Goal: Check status: Check status

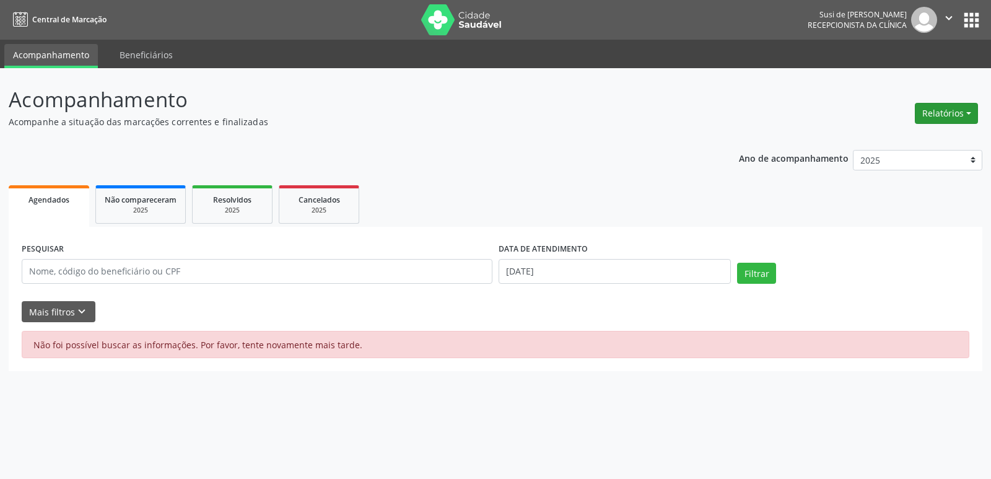
click at [955, 113] on button "Relatórios" at bounding box center [946, 113] width 63 height 21
click at [914, 139] on link "Agendamentos" at bounding box center [911, 139] width 133 height 17
select select "8"
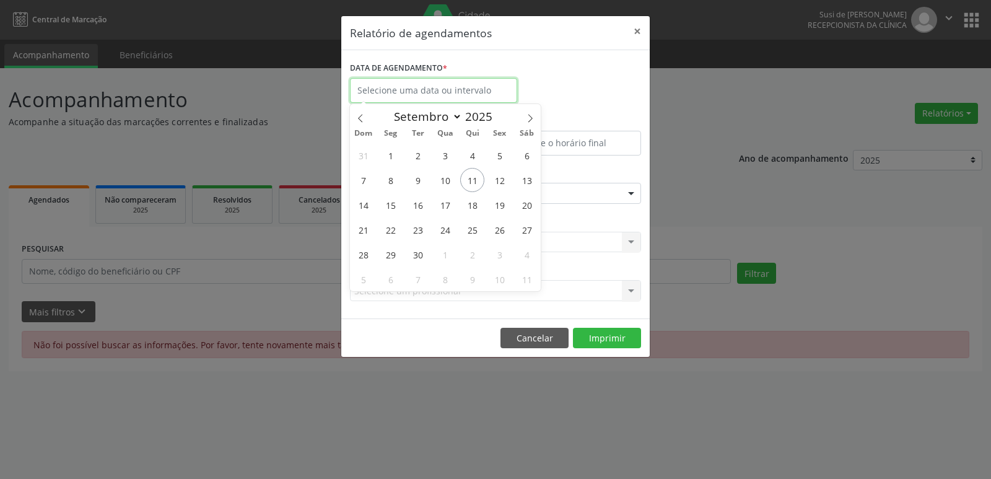
click at [504, 94] on input "text" at bounding box center [433, 90] width 167 height 25
click at [388, 207] on span "15" at bounding box center [390, 205] width 24 height 24
type input "[DATE]"
click at [388, 207] on span "15" at bounding box center [390, 205] width 24 height 24
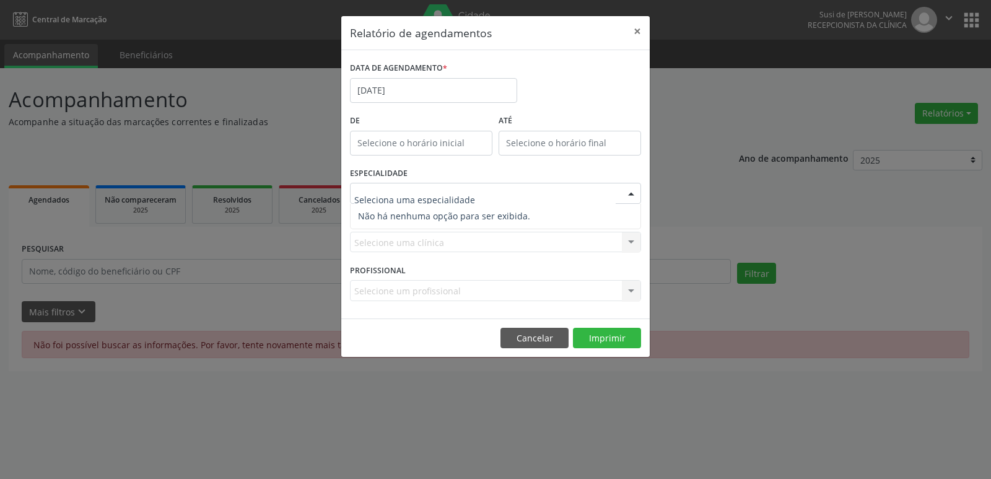
click at [632, 188] on div at bounding box center [631, 193] width 19 height 21
click at [441, 88] on input "[DATE]" at bounding box center [433, 90] width 167 height 25
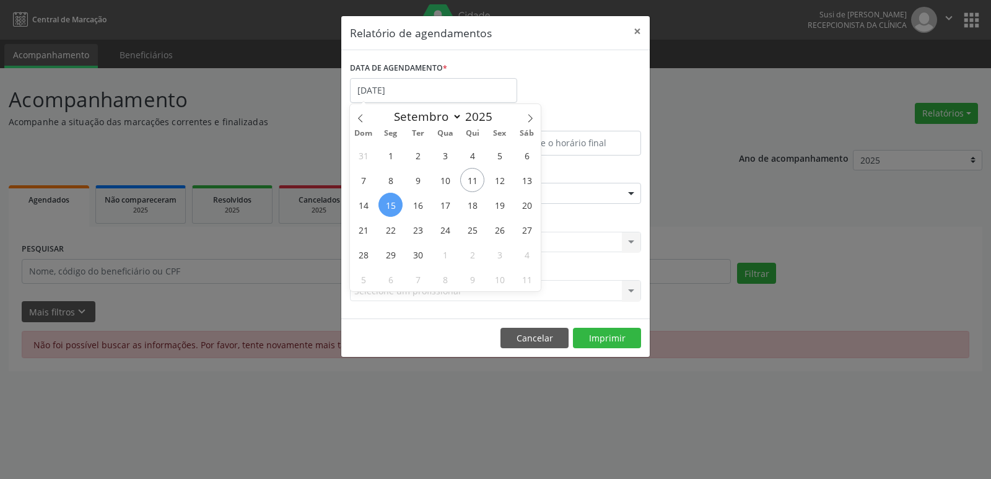
click at [393, 204] on span "15" at bounding box center [390, 205] width 24 height 24
type input "[DATE]"
click at [393, 204] on span "15" at bounding box center [390, 205] width 24 height 24
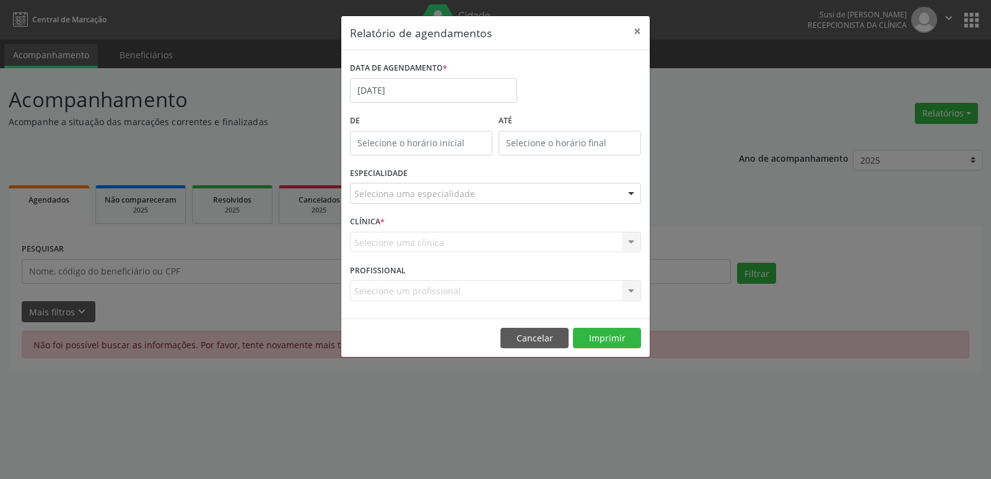
click at [631, 190] on div at bounding box center [631, 193] width 19 height 21
click at [638, 30] on button "×" at bounding box center [637, 31] width 25 height 30
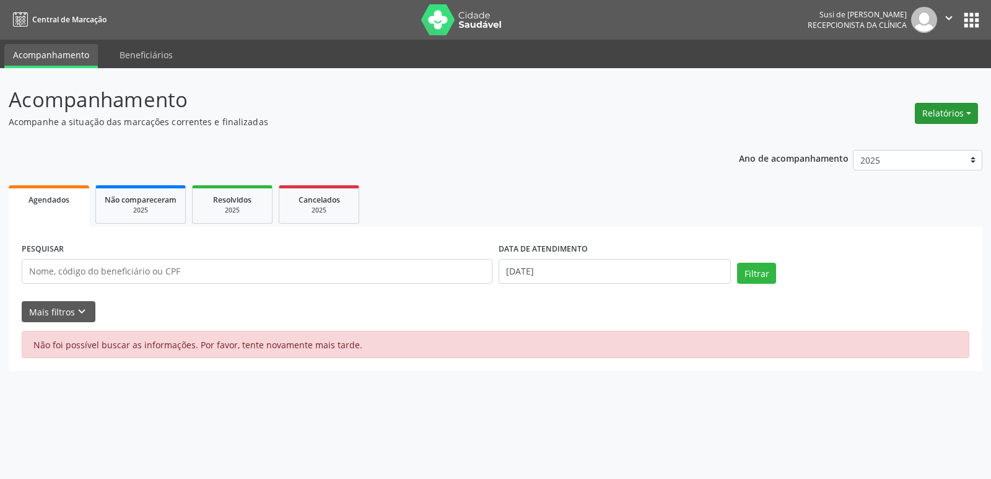
click at [944, 111] on button "Relatórios" at bounding box center [946, 113] width 63 height 21
click at [891, 136] on link "Agendamentos" at bounding box center [911, 139] width 133 height 17
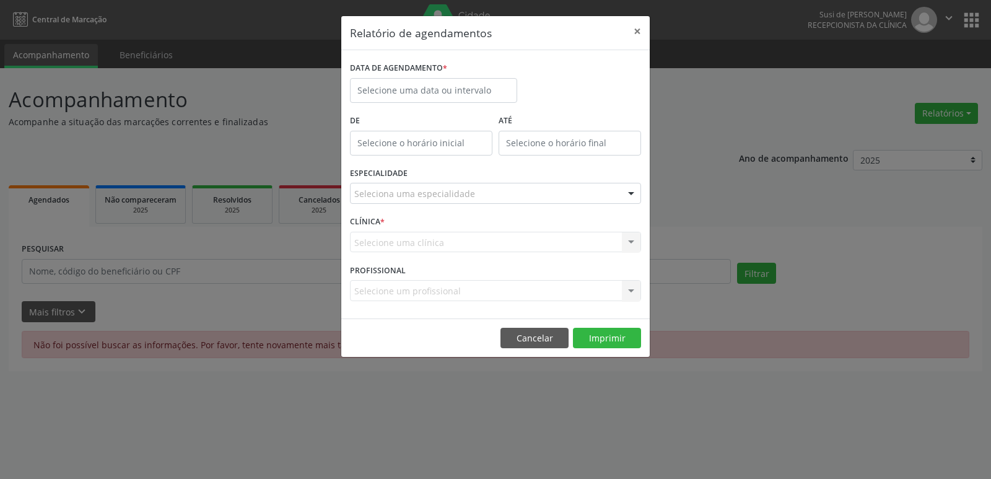
click at [428, 72] on label "DATA DE AGENDAMENTO *" at bounding box center [398, 68] width 97 height 19
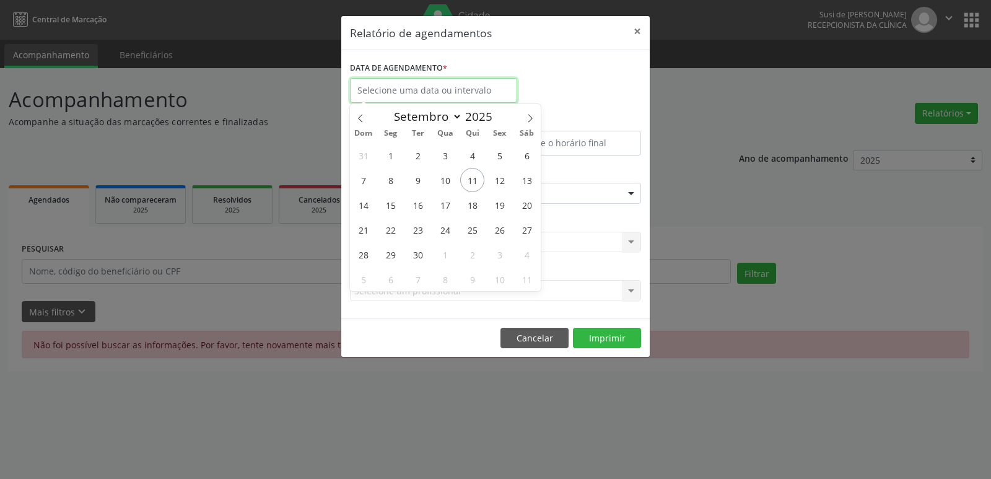
click at [429, 87] on input "text" at bounding box center [433, 90] width 167 height 25
click at [391, 206] on span "15" at bounding box center [390, 205] width 24 height 24
type input "[DATE]"
click at [391, 206] on span "15" at bounding box center [390, 205] width 24 height 24
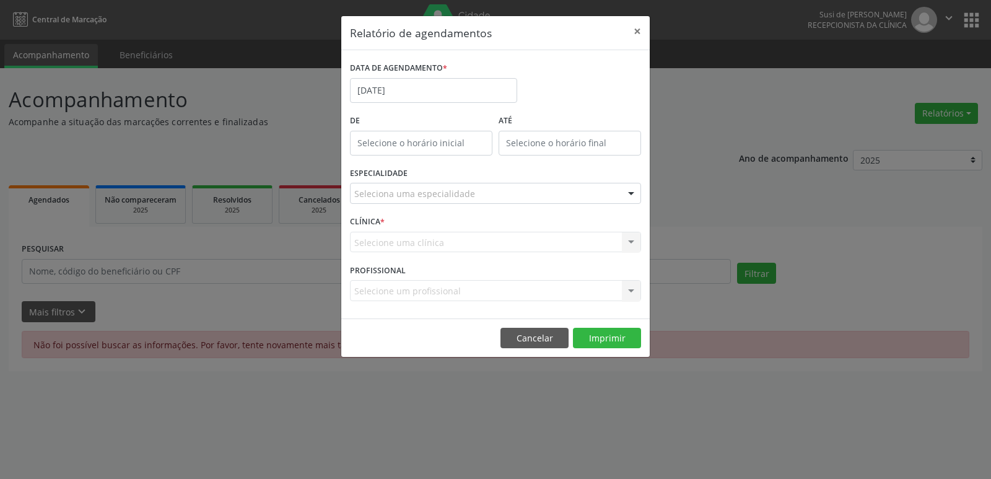
click at [630, 194] on div at bounding box center [631, 193] width 19 height 21
click at [597, 338] on button "Imprimir" at bounding box center [607, 338] width 68 height 21
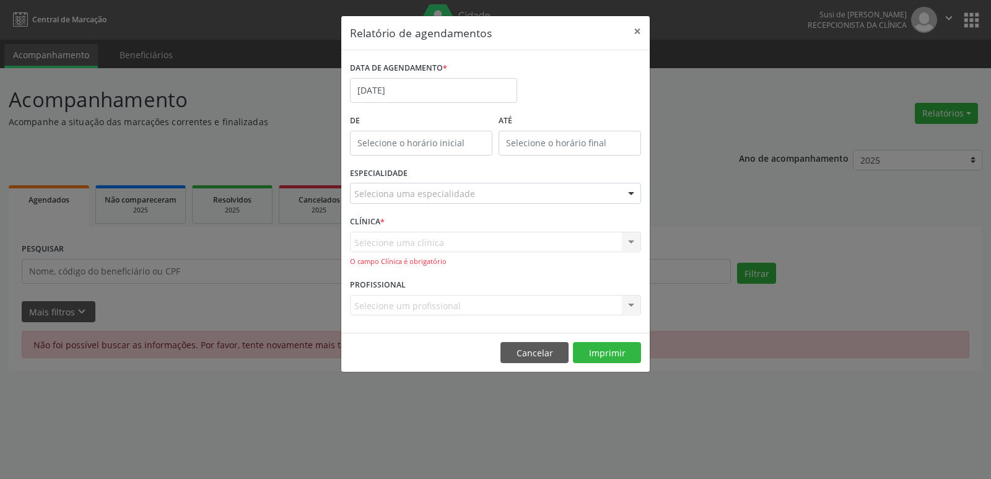
click at [627, 193] on div at bounding box center [631, 193] width 19 height 21
